Goal: Use online tool/utility

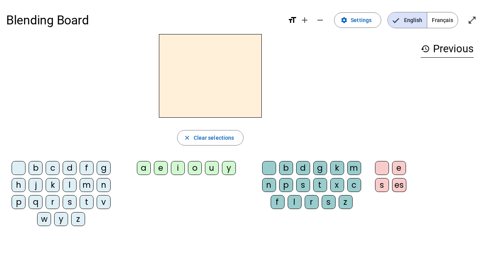
click at [35, 183] on div "j" at bounding box center [36, 185] width 14 height 14
click at [296, 201] on div "l" at bounding box center [295, 202] width 14 height 14
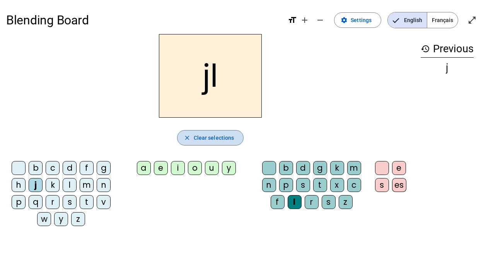
click at [195, 138] on span "Clear selections" at bounding box center [214, 137] width 41 height 9
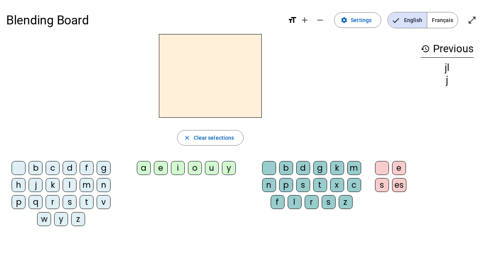
click at [38, 185] on div "j" at bounding box center [36, 185] width 14 height 14
click at [143, 167] on div "a" at bounding box center [144, 168] width 14 height 14
click at [298, 200] on div "l" at bounding box center [295, 202] width 14 height 14
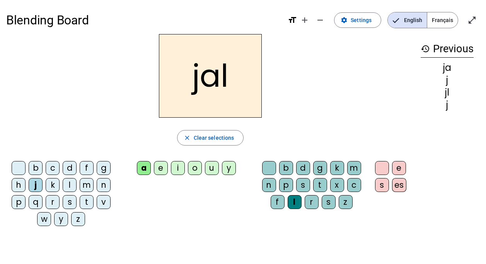
click at [403, 186] on div "es" at bounding box center [399, 185] width 14 height 14
